Goal: Transaction & Acquisition: Obtain resource

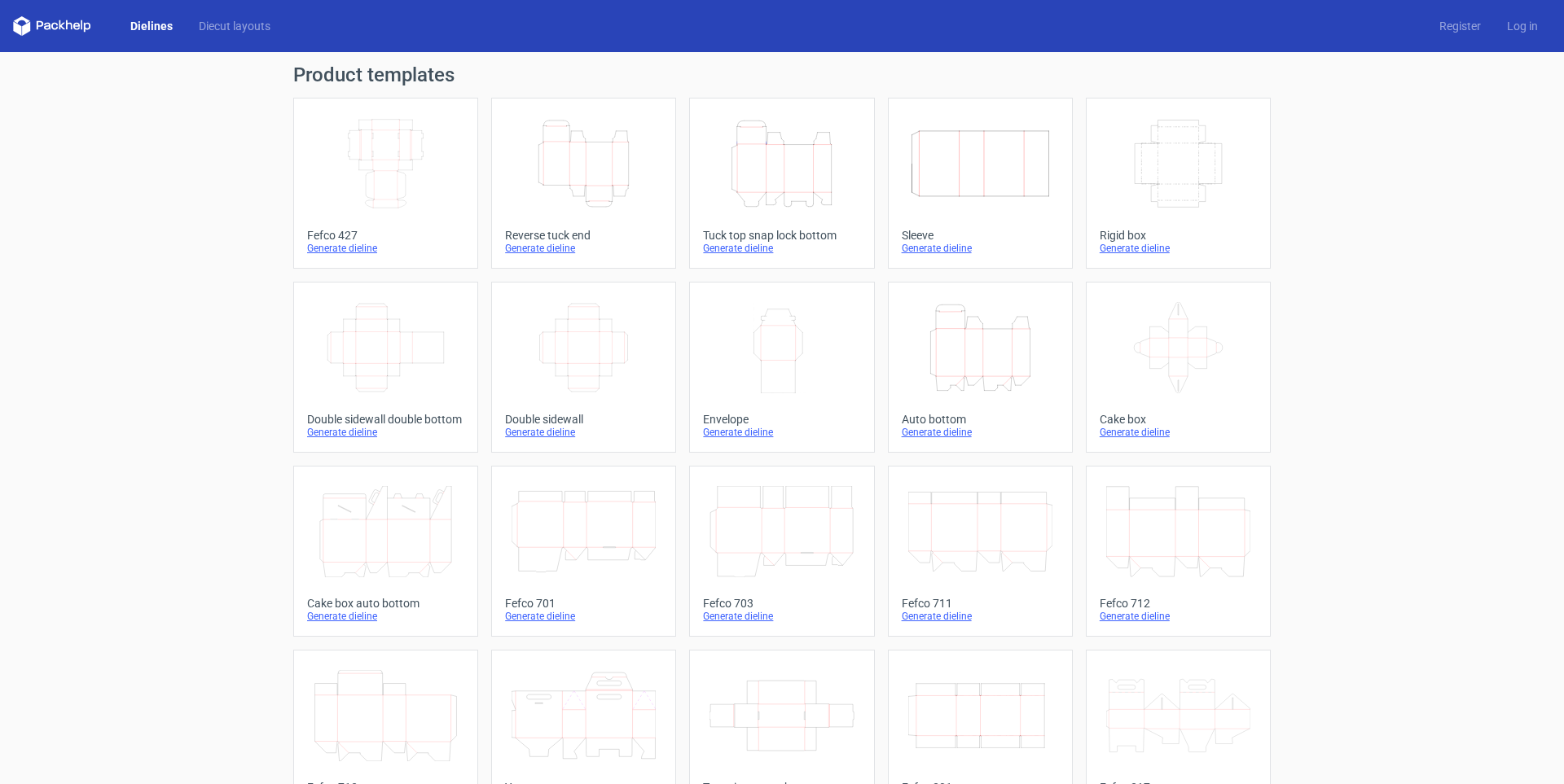
click at [546, 174] on icon "Height Depth Width" at bounding box center [583, 163] width 144 height 91
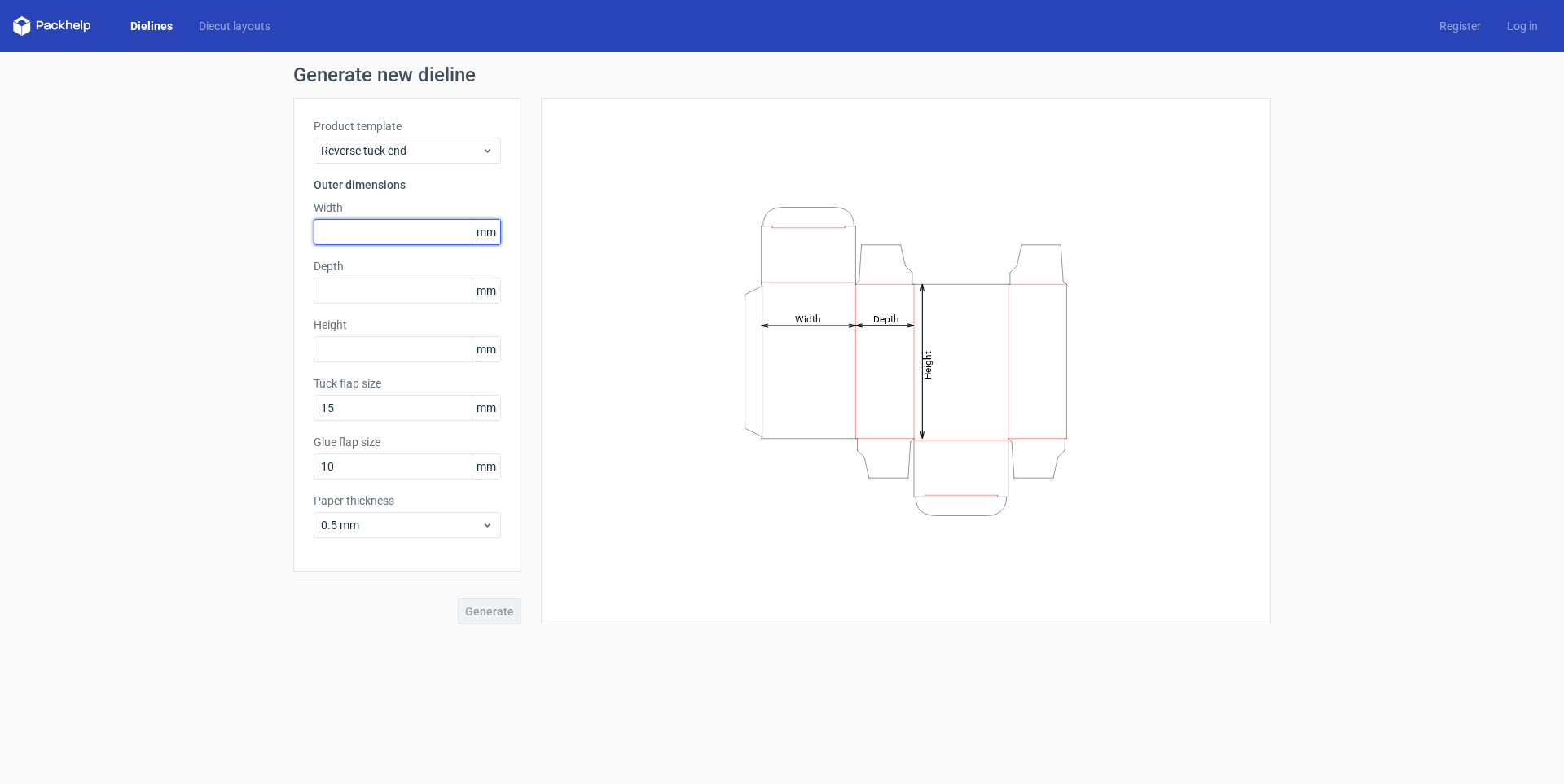
click at [391, 236] on input "text" at bounding box center [408, 232] width 187 height 26
type input "90"
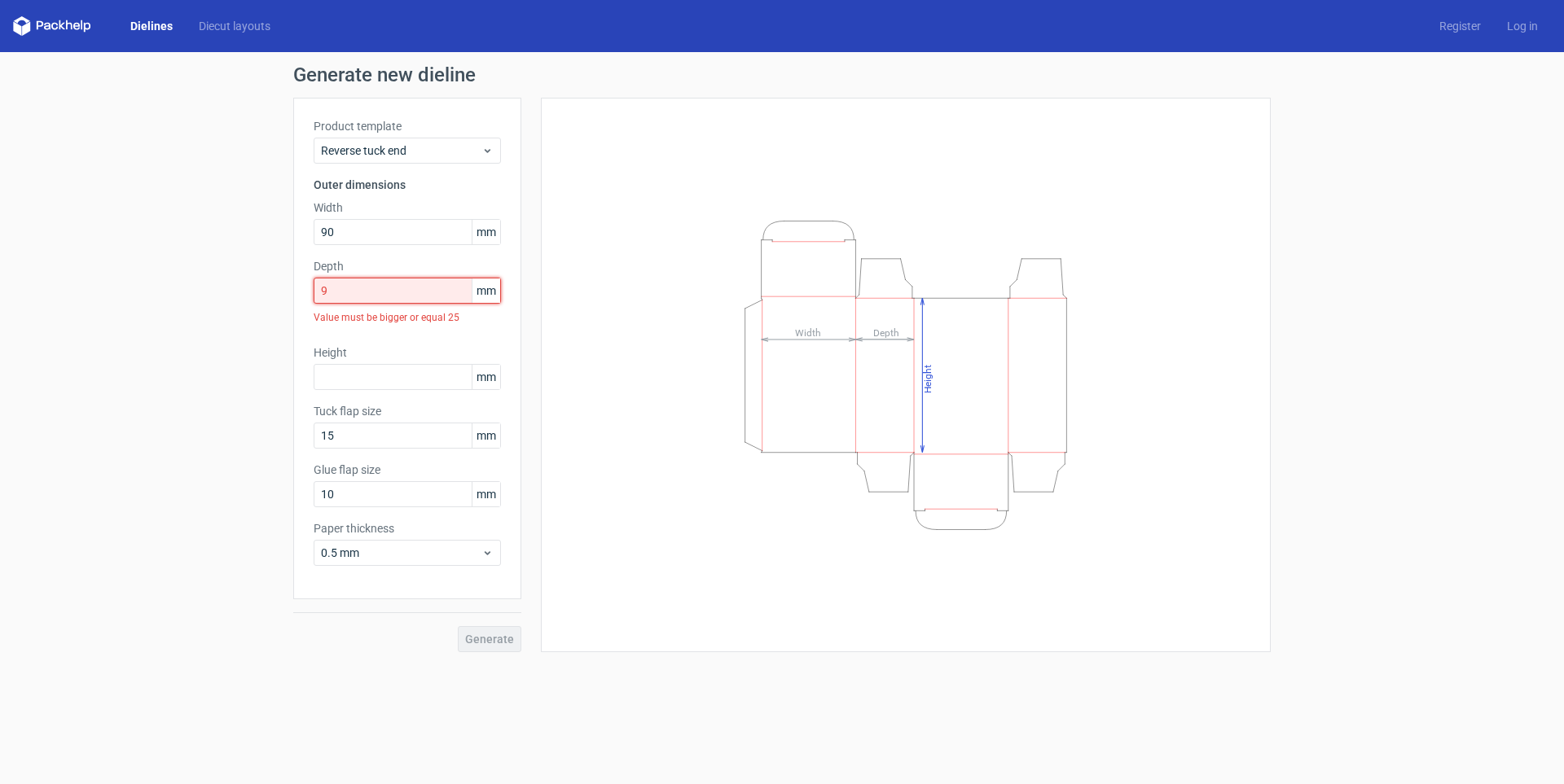
click at [308, 278] on div "Product template Reverse tuck end Outer dimensions Width 90 mm Depth 9 mm Value…" at bounding box center [408, 348] width 228 height 501
type input "90"
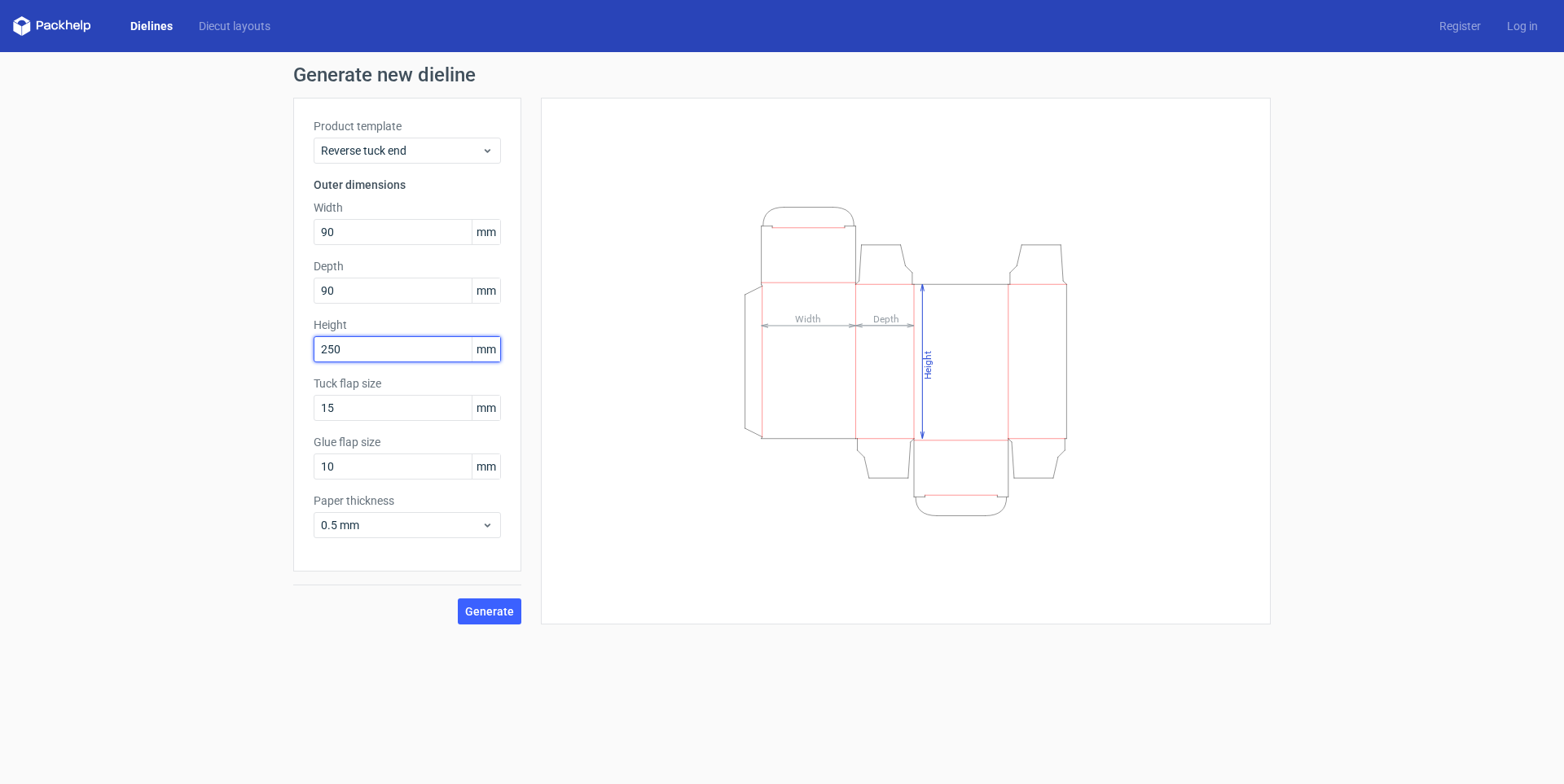
type input "250"
type input "15"
click at [344, 526] on span "0.5 mm" at bounding box center [401, 524] width 160 height 16
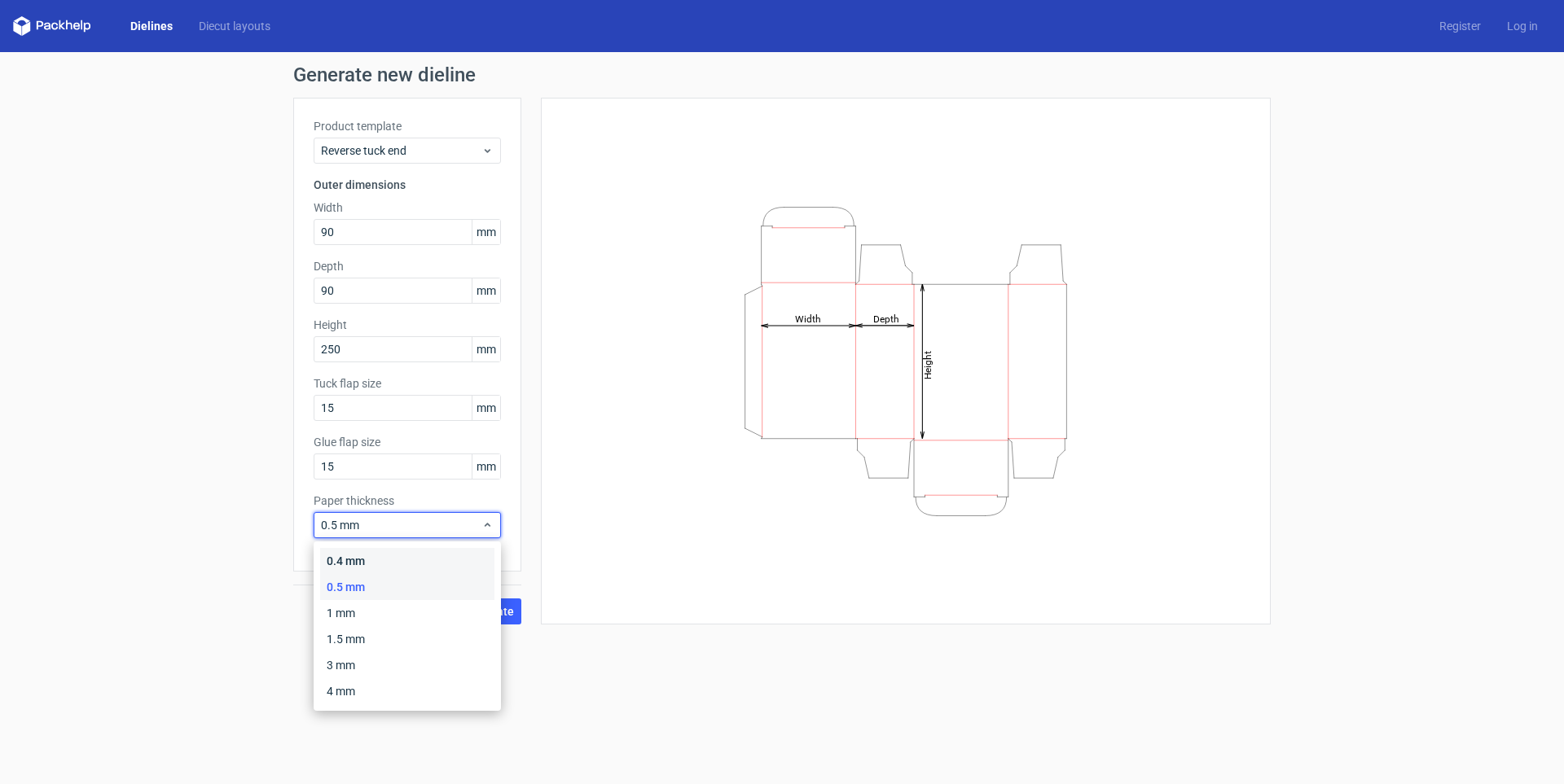
click at [353, 557] on div "0.4 mm" at bounding box center [407, 560] width 174 height 26
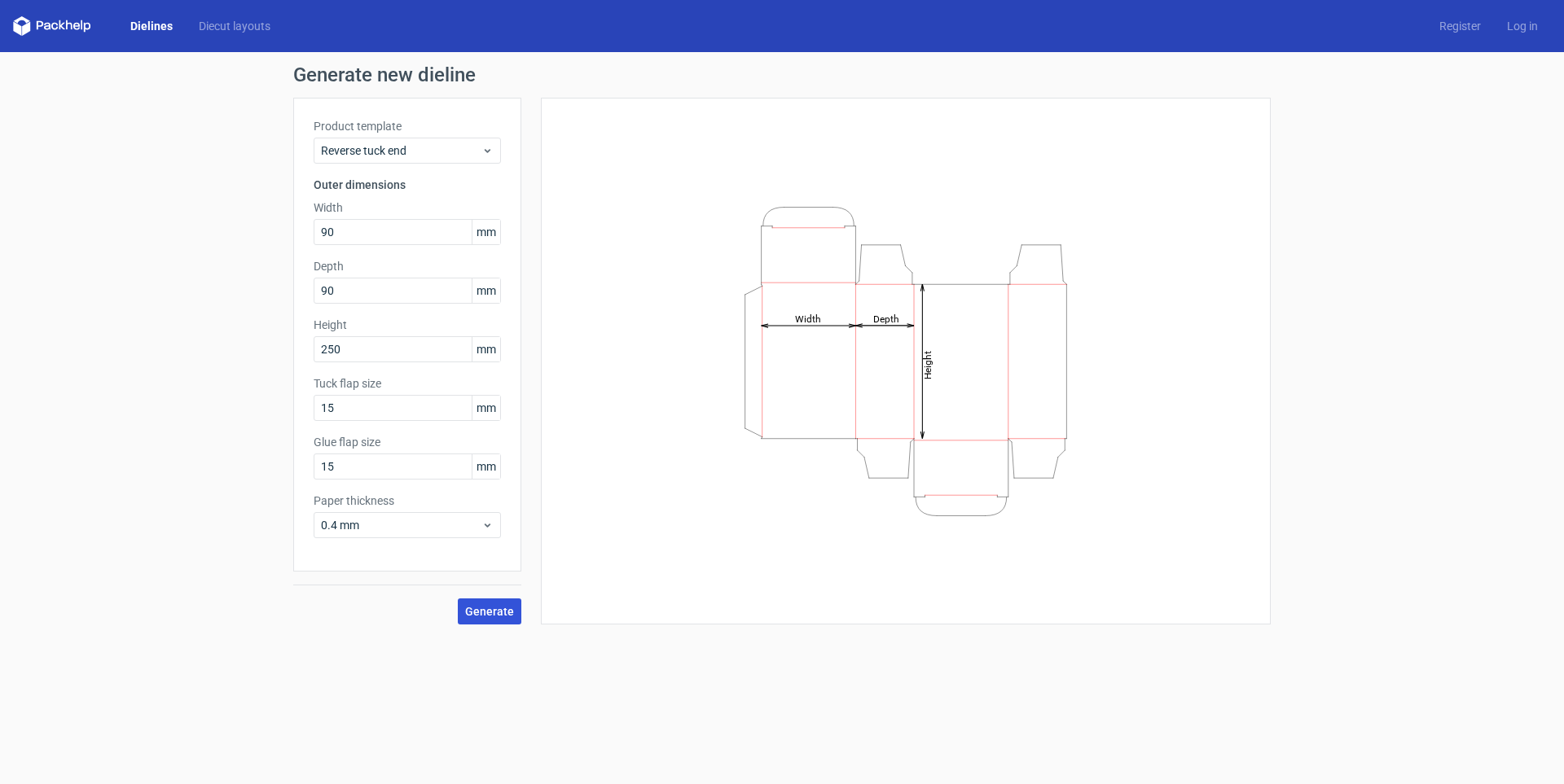
click at [489, 605] on span "Generate" at bounding box center [489, 611] width 49 height 12
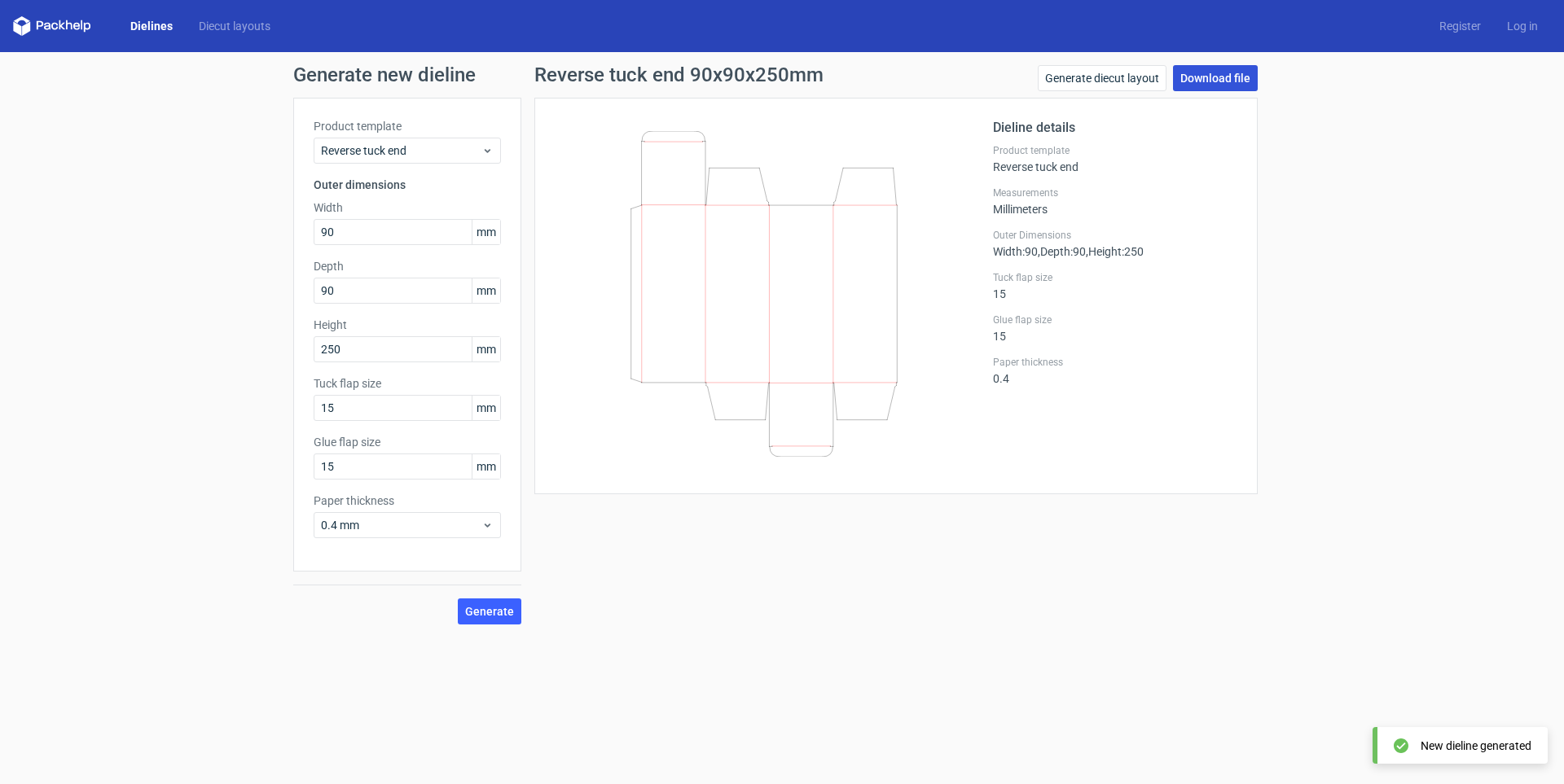
drag, startPoint x: 1193, startPoint y: 80, endPoint x: 1196, endPoint y: 90, distance: 10.4
click at [1194, 80] on link "Download file" at bounding box center [1215, 77] width 85 height 26
click at [377, 151] on span "Reverse tuck end" at bounding box center [401, 151] width 160 height 16
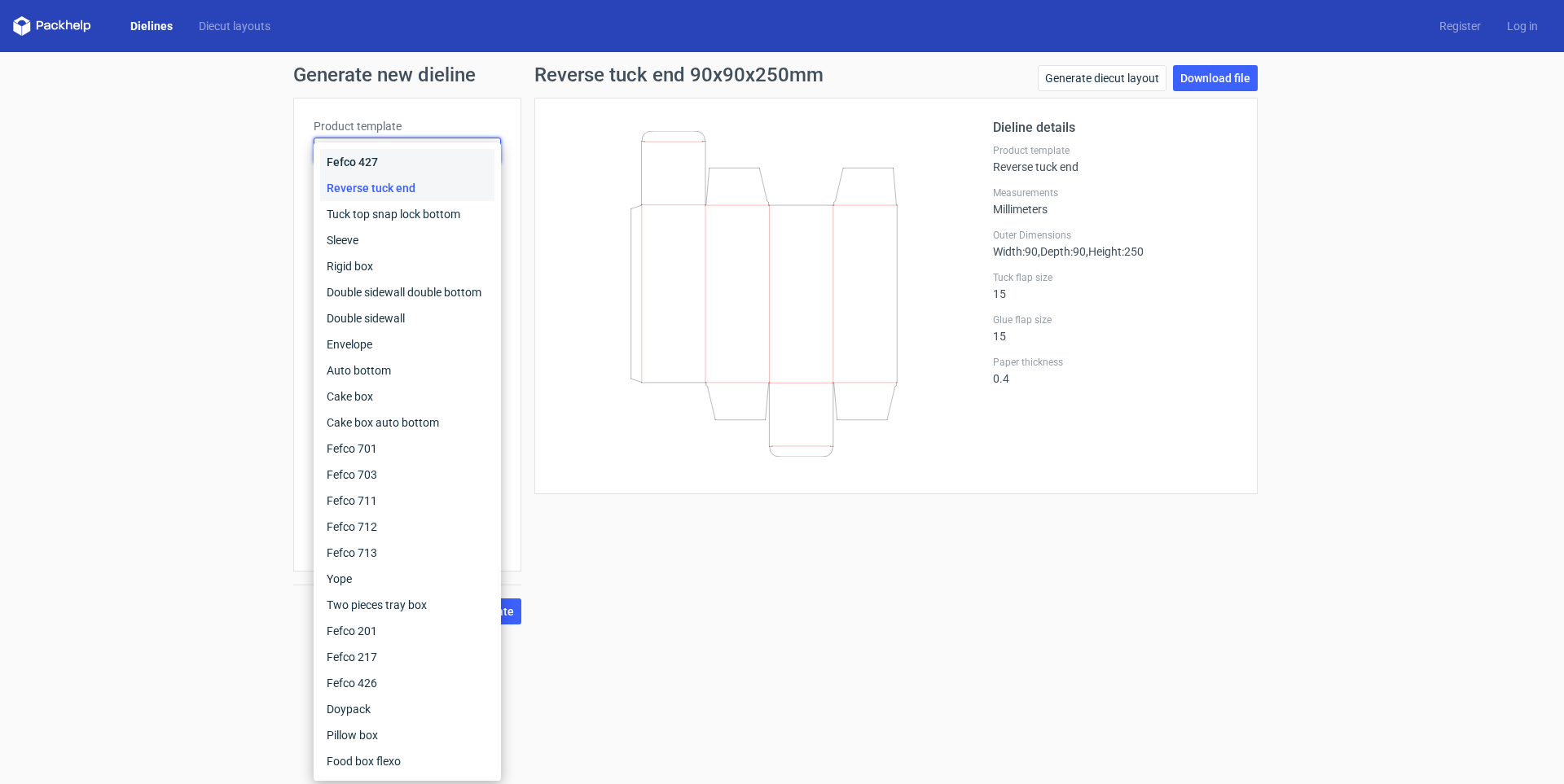
click at [378, 156] on div "Fefco 427" at bounding box center [407, 161] width 174 height 26
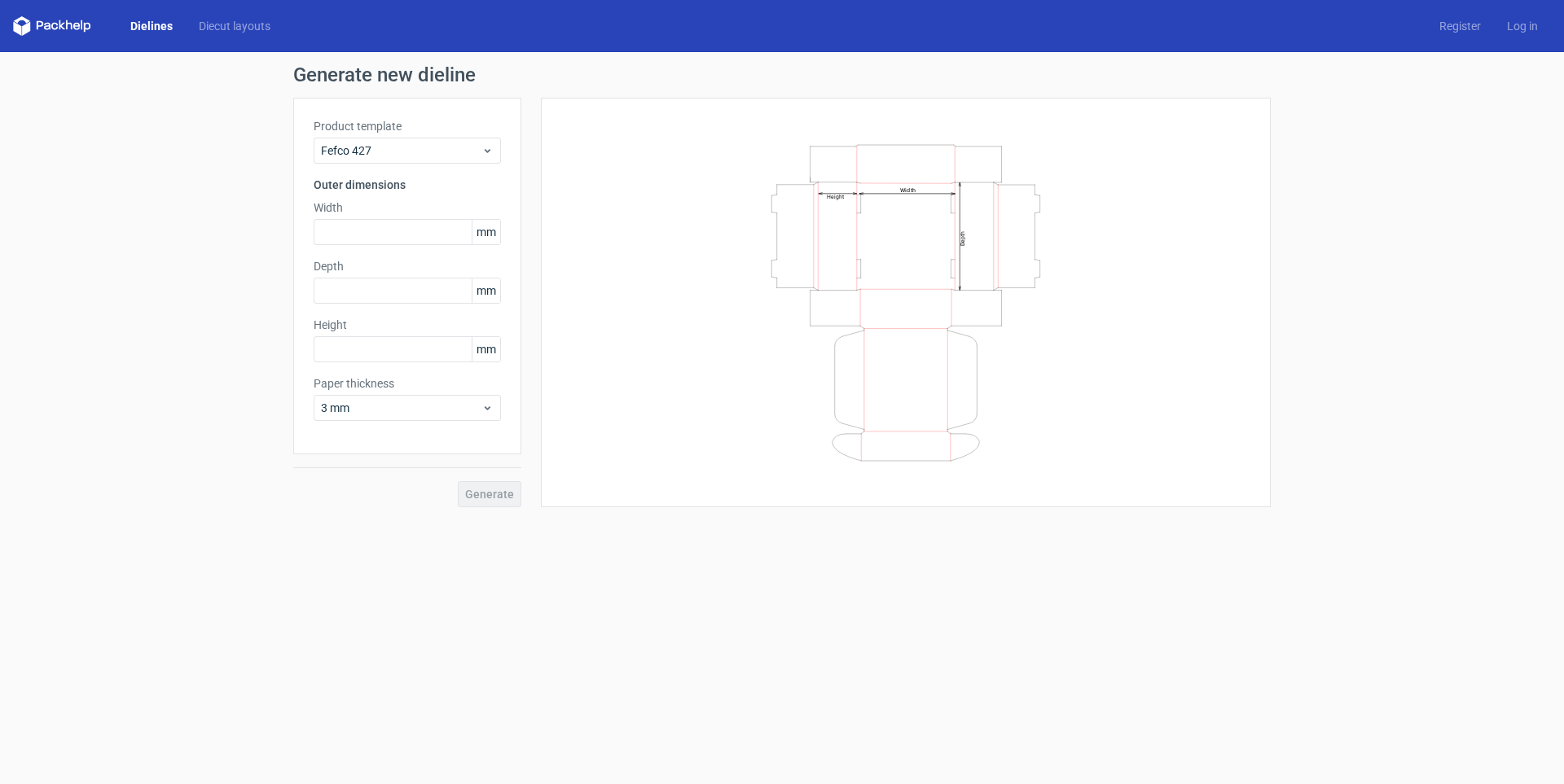
click at [136, 25] on link "Dielines" at bounding box center [151, 26] width 69 height 16
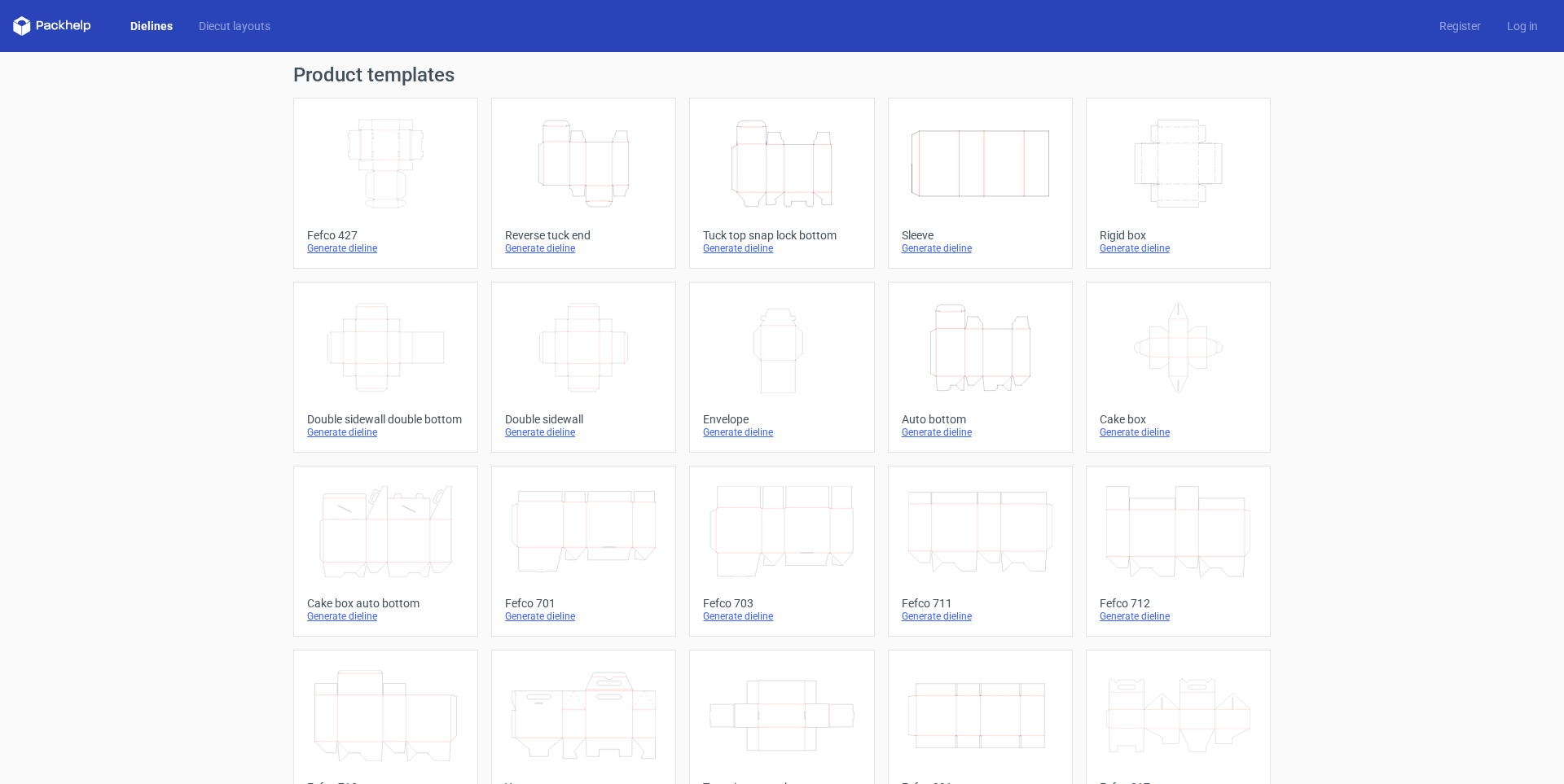
click at [765, 187] on icon "Height Depth Width" at bounding box center [781, 163] width 144 height 91
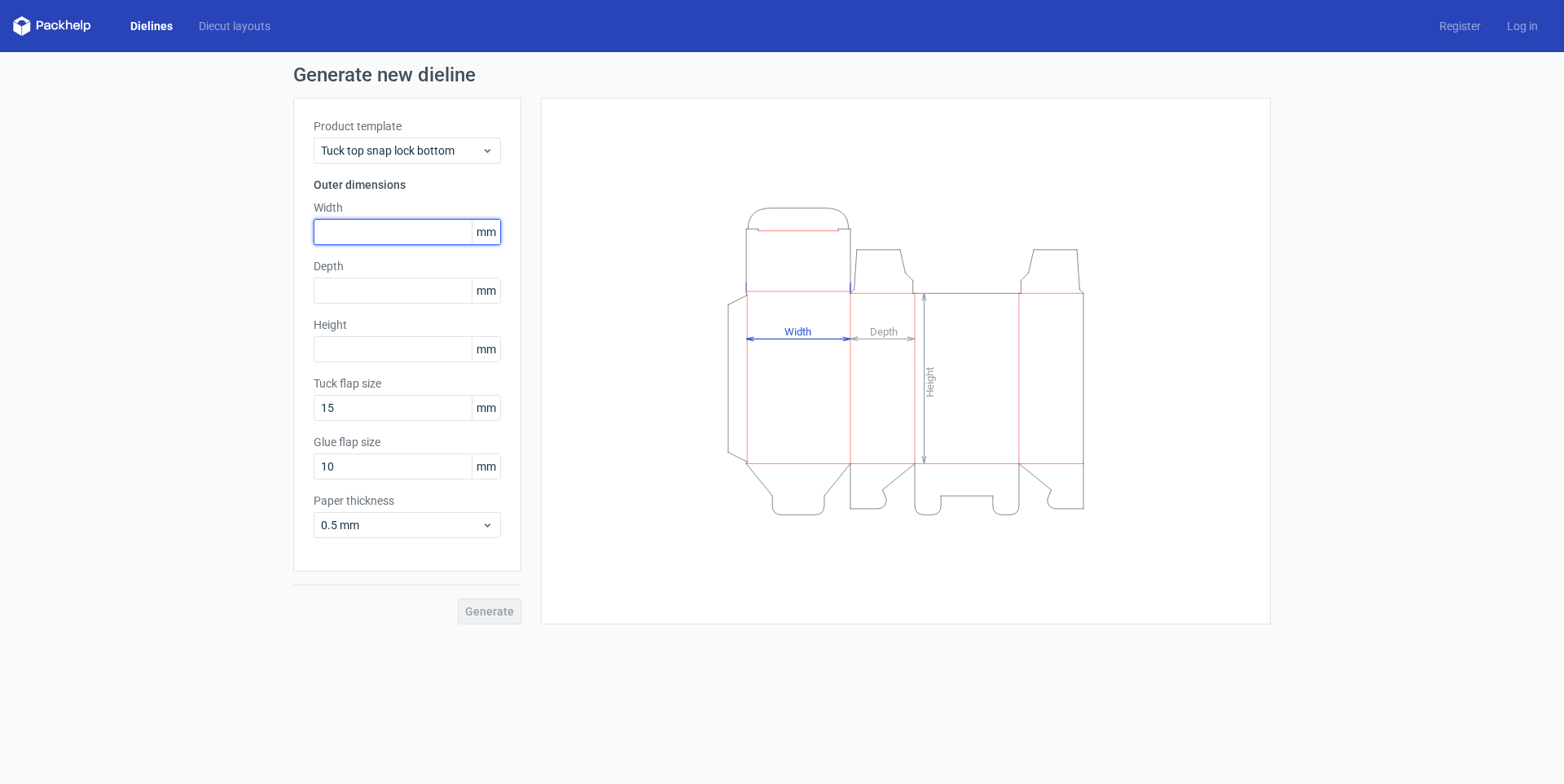
click at [366, 237] on input "text" at bounding box center [408, 232] width 187 height 26
type input "90"
type input "250"
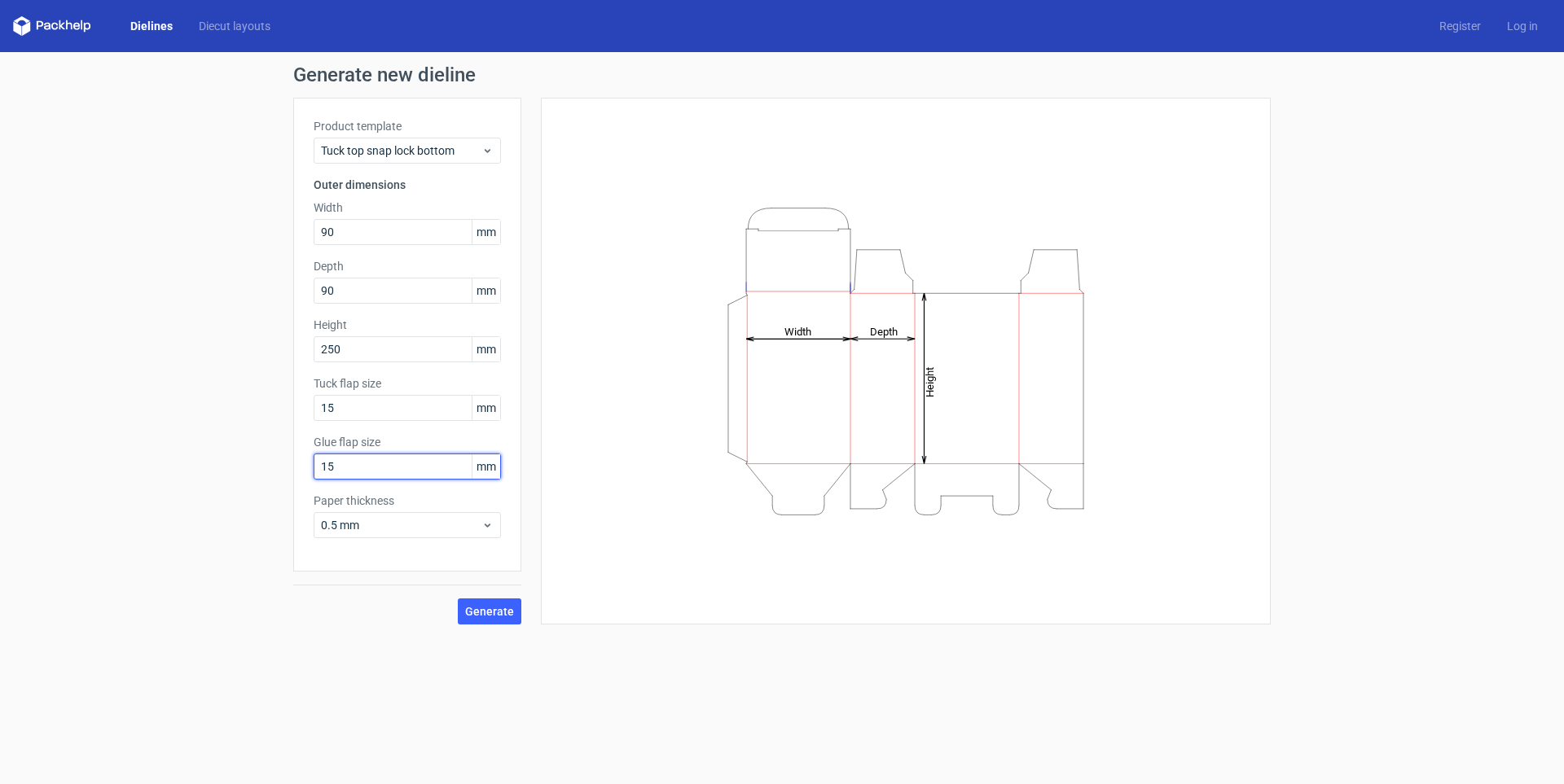
type input "15"
click at [325, 525] on span "0.5 mm" at bounding box center [401, 524] width 160 height 16
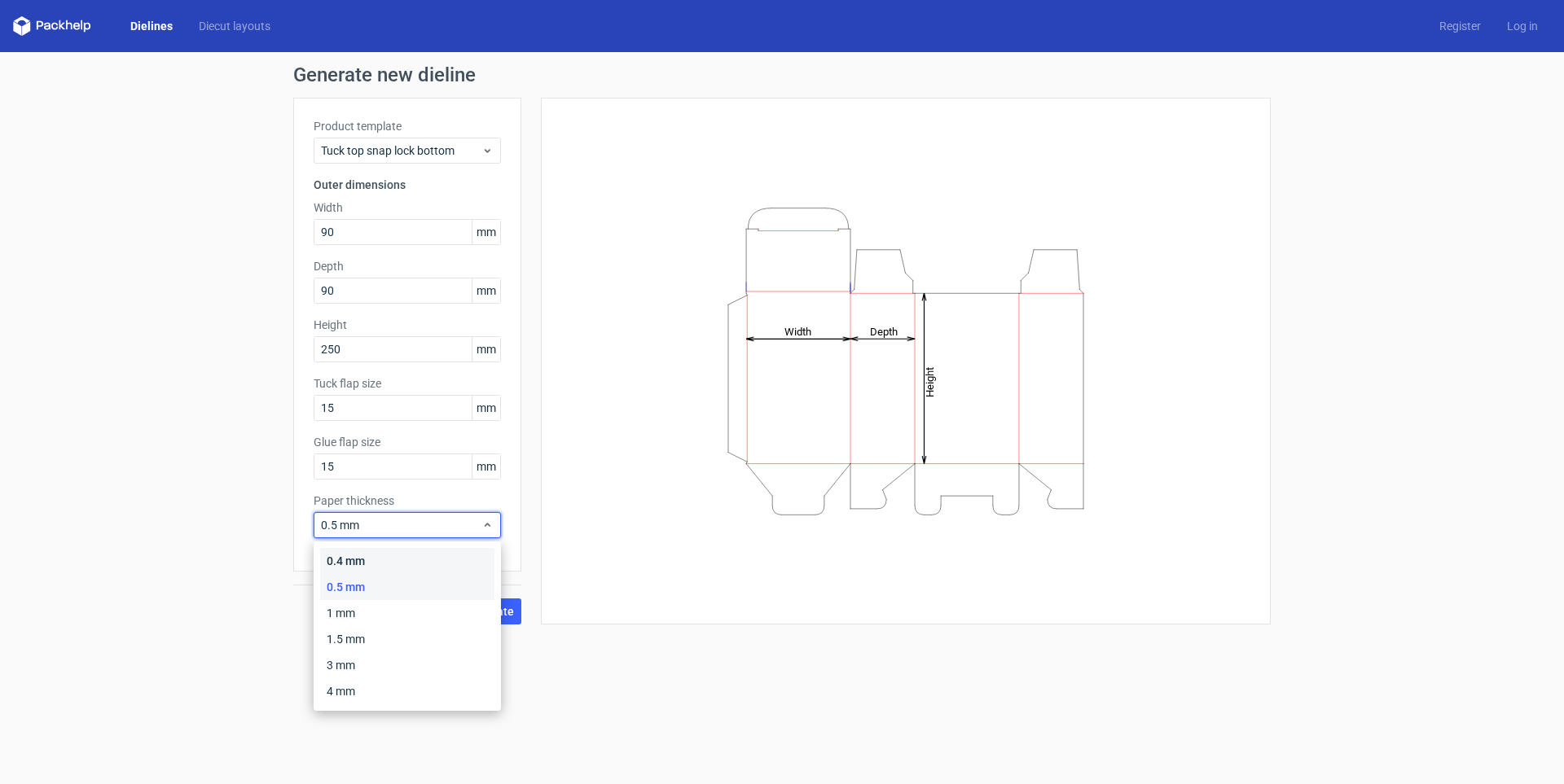
click at [337, 552] on div "0.4 mm" at bounding box center [407, 560] width 174 height 26
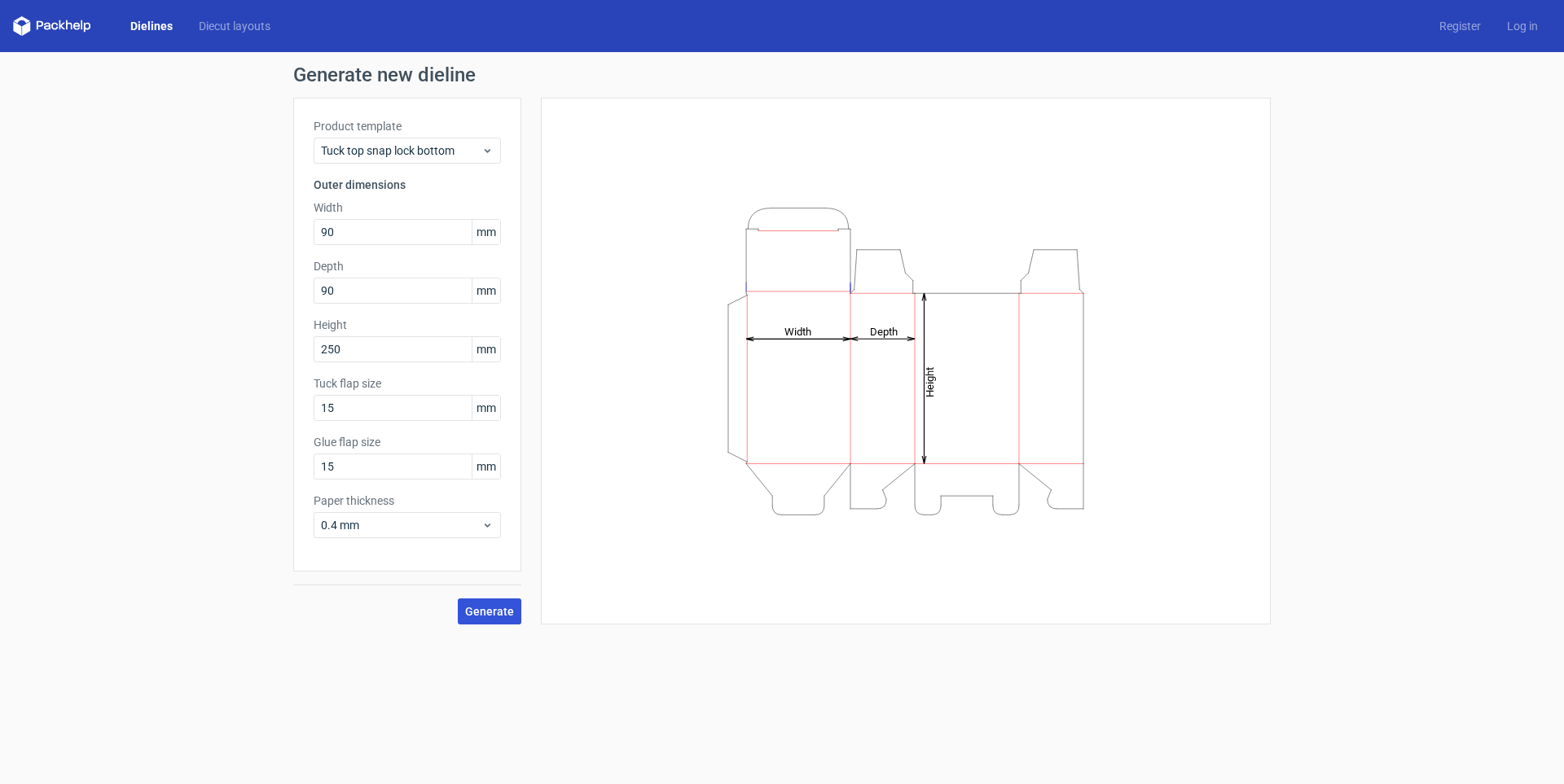
click at [496, 613] on span "Generate" at bounding box center [489, 611] width 49 height 12
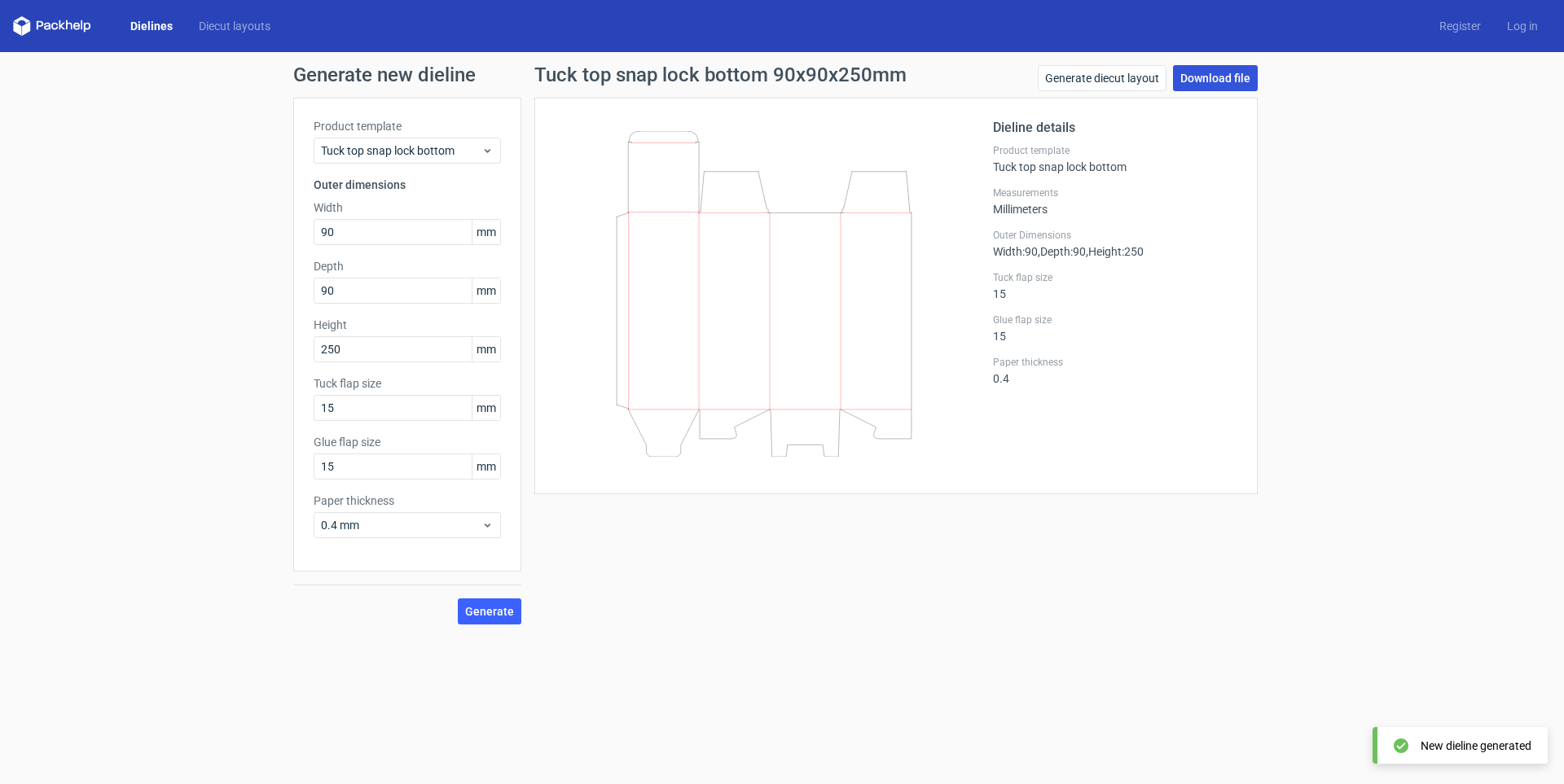
click at [1243, 82] on link "Download file" at bounding box center [1215, 77] width 85 height 26
